Goal: Task Accomplishment & Management: Use online tool/utility

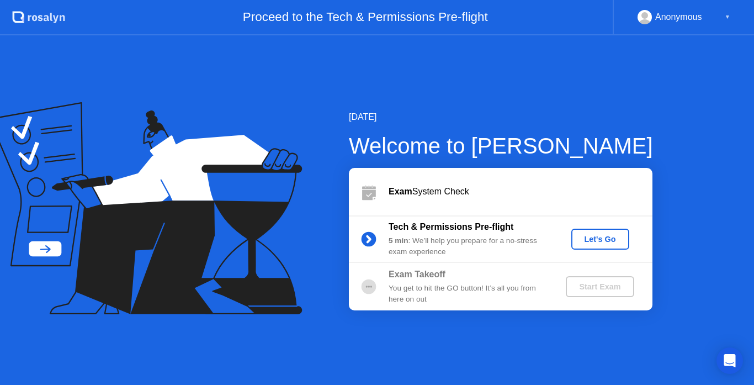
click at [302, 138] on icon at bounding box center [146, 208] width 314 height 213
click at [608, 237] on div "Let's Go" at bounding box center [600, 239] width 49 height 9
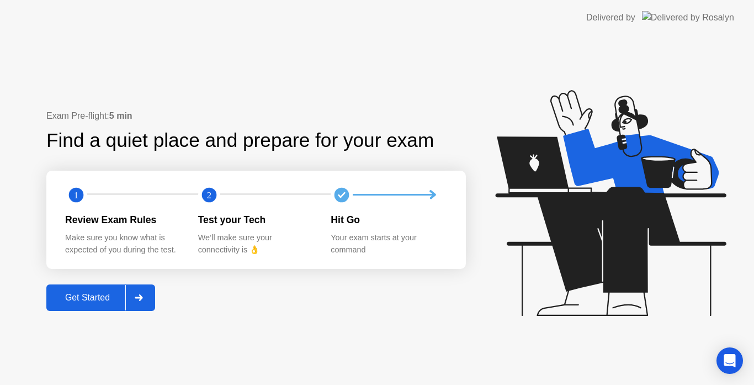
click at [98, 295] on div "Get Started" at bounding box center [88, 298] width 76 height 10
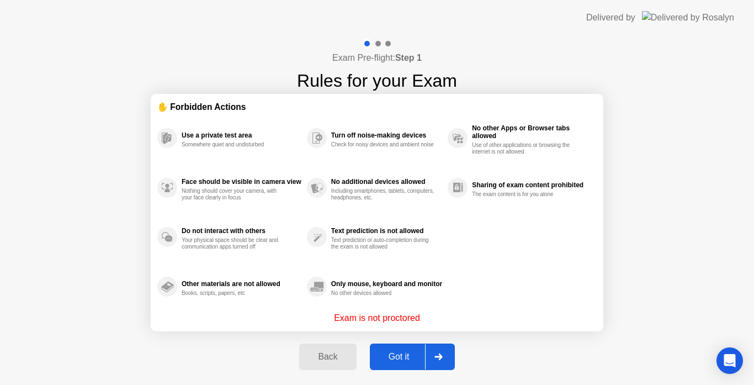
click at [396, 360] on div "Got it" at bounding box center [399, 357] width 52 height 10
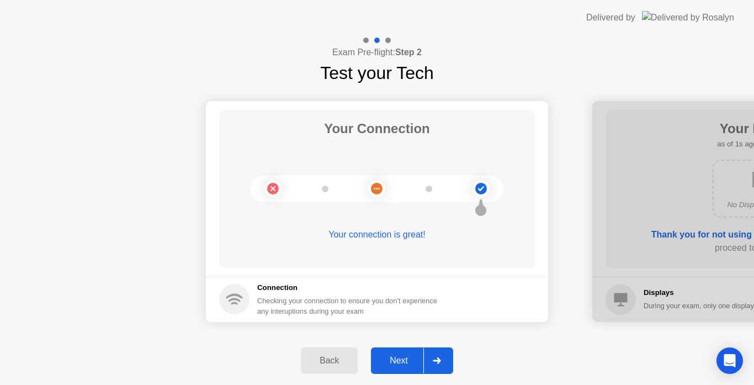
click at [412, 362] on div "Next" at bounding box center [398, 361] width 49 height 10
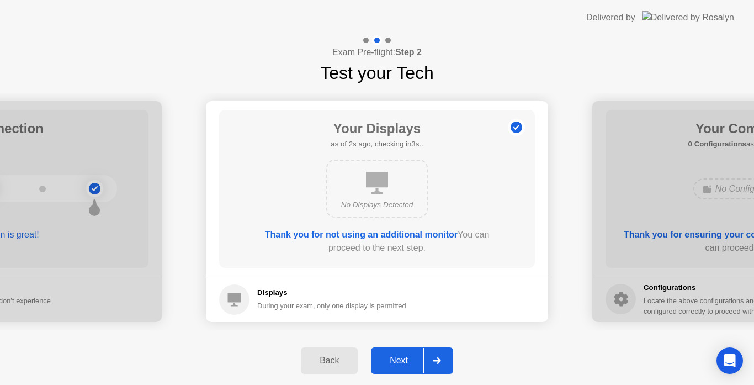
click at [412, 362] on div "Next" at bounding box center [398, 361] width 49 height 10
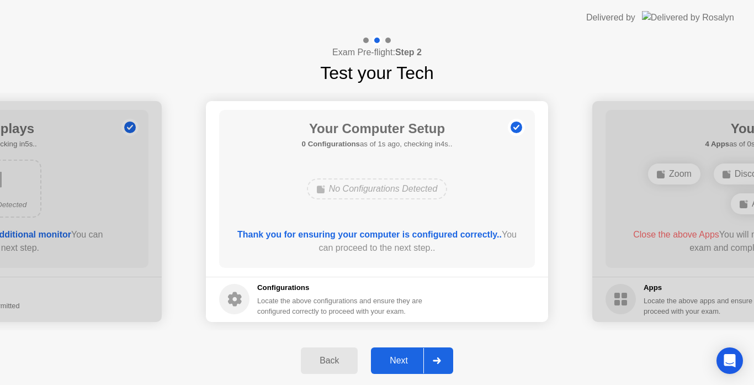
click at [412, 362] on div "Next" at bounding box center [398, 361] width 49 height 10
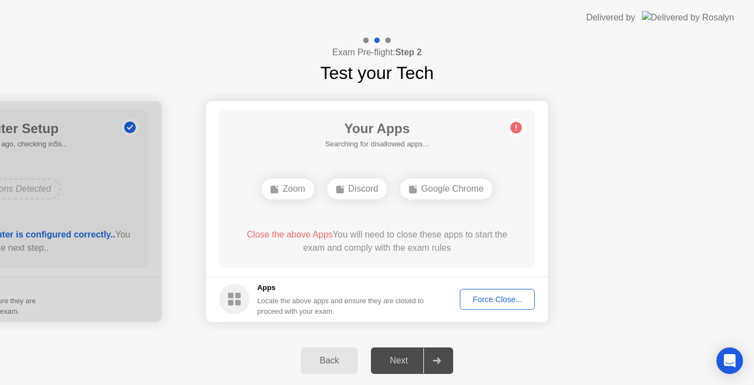
click at [498, 299] on div "Force Close..." at bounding box center [497, 299] width 67 height 9
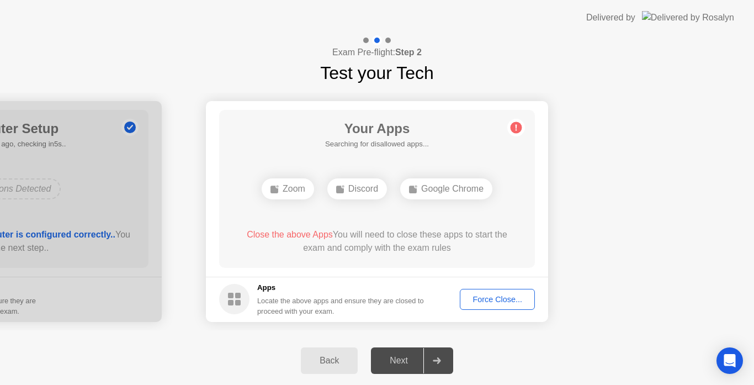
click at [489, 303] on div "Force Close..." at bounding box center [497, 299] width 67 height 9
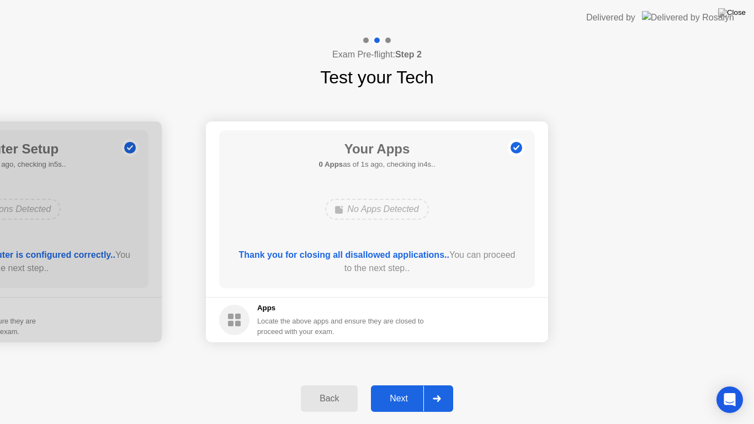
click at [403, 384] on div "Next" at bounding box center [398, 399] width 49 height 10
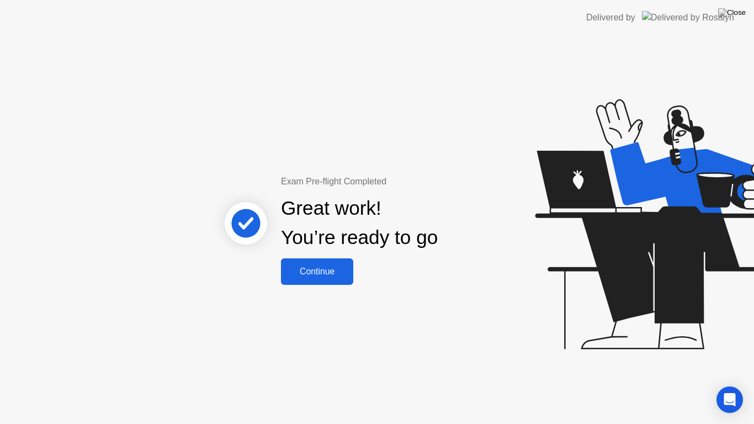
click at [342, 273] on div "Continue" at bounding box center [317, 272] width 66 height 10
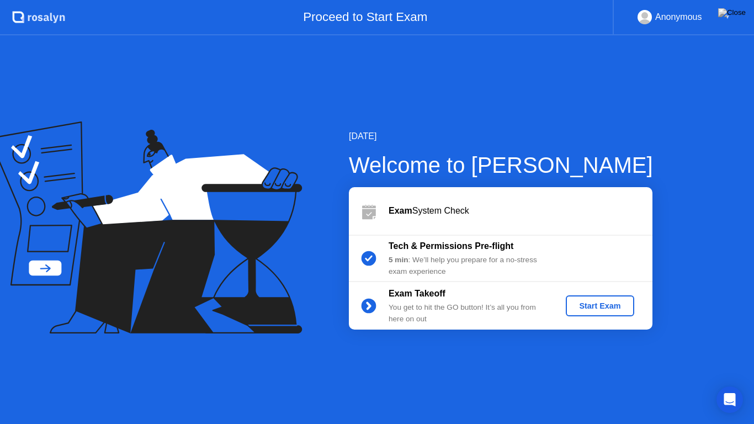
click at [591, 302] on div "Start Exam" at bounding box center [599, 306] width 59 height 9
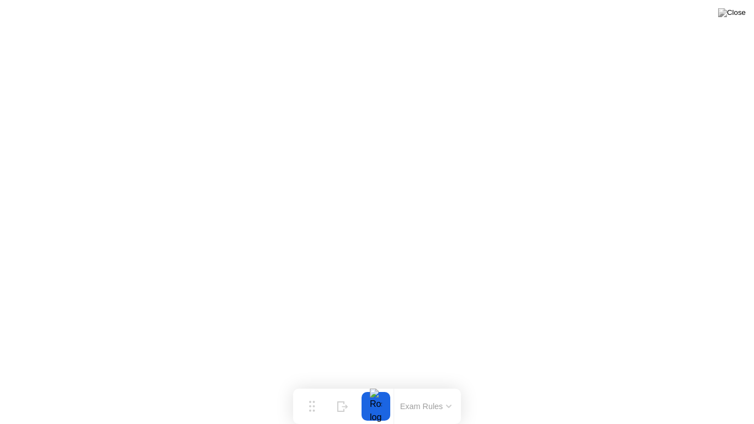
click at [376, 384] on div at bounding box center [376, 406] width 23 height 29
click at [443, 384] on div "Exam Rules" at bounding box center [426, 406] width 64 height 35
click at [451, 384] on icon at bounding box center [449, 406] width 4 height 2
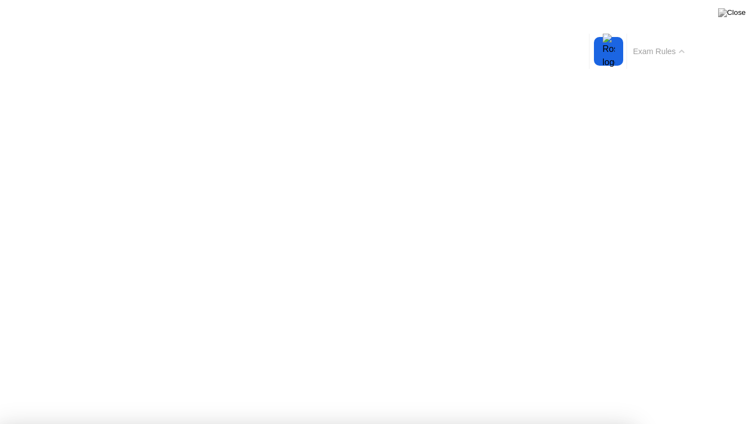
click at [675, 54] on button "Exam Rules" at bounding box center [659, 51] width 59 height 10
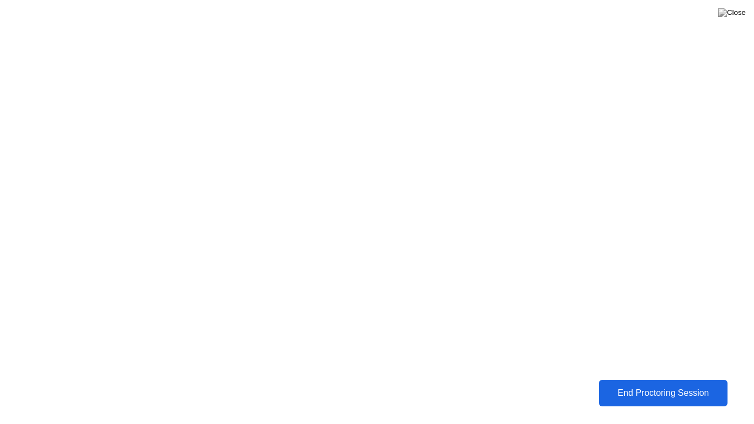
click at [672, 384] on div "End Proctoring Session" at bounding box center [664, 393] width 123 height 10
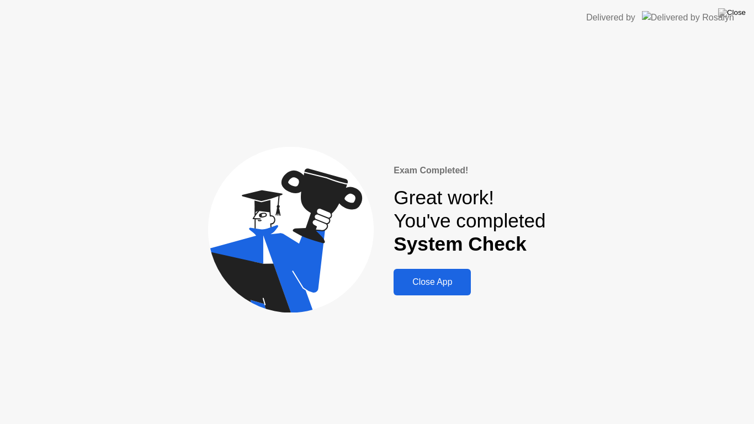
click at [437, 281] on div "Close App" at bounding box center [432, 282] width 71 height 10
